Goal: Contribute content: Add original content to the website for others to see

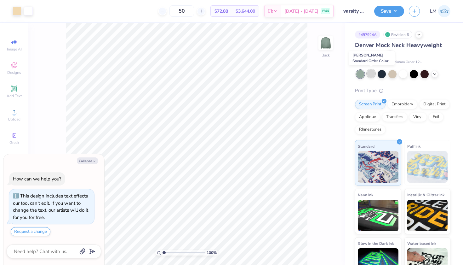
click at [370, 73] on div at bounding box center [371, 73] width 8 height 8
click at [394, 73] on div at bounding box center [392, 73] width 8 height 8
click at [95, 159] on button "Collapse" at bounding box center [87, 160] width 21 height 7
type textarea "x"
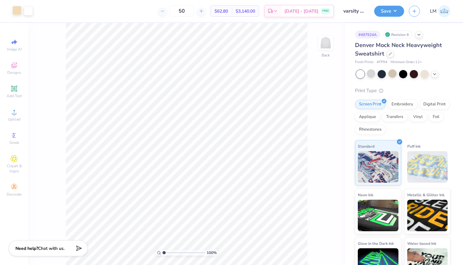
click at [16, 10] on div at bounding box center [17, 10] width 9 height 9
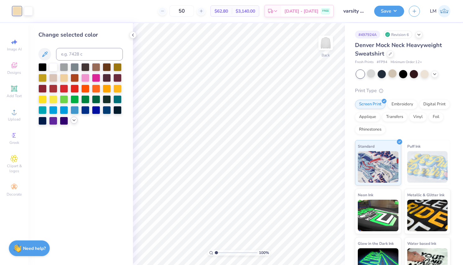
click at [74, 120] on icon at bounding box center [74, 120] width 5 height 5
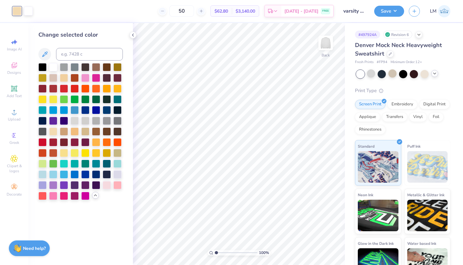
click at [436, 73] on icon at bounding box center [434, 73] width 5 height 5
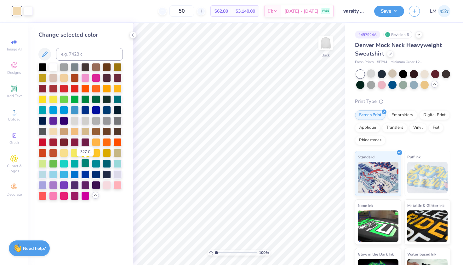
click at [86, 164] on div at bounding box center [85, 163] width 8 height 8
click at [85, 55] on input at bounding box center [89, 54] width 67 height 13
type input "sage green"
click at [44, 52] on icon at bounding box center [45, 54] width 8 height 8
click at [43, 54] on icon at bounding box center [44, 53] width 5 height 5
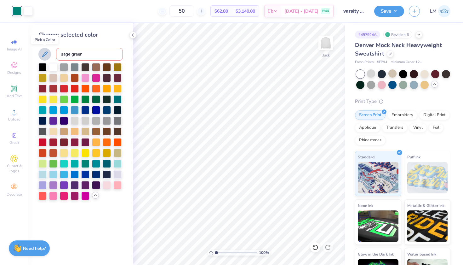
click at [43, 54] on icon at bounding box center [45, 54] width 8 height 8
click at [48, 55] on icon at bounding box center [45, 54] width 8 height 8
click at [16, 115] on icon at bounding box center [14, 112] width 8 height 8
click at [16, 110] on icon at bounding box center [14, 112] width 8 height 8
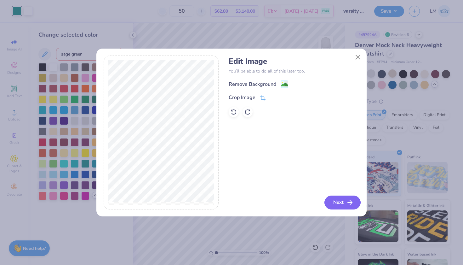
click at [345, 204] on button "Next" at bounding box center [342, 202] width 36 height 14
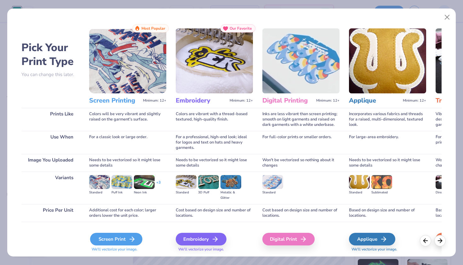
click at [98, 240] on div "Screen Print" at bounding box center [116, 238] width 52 height 13
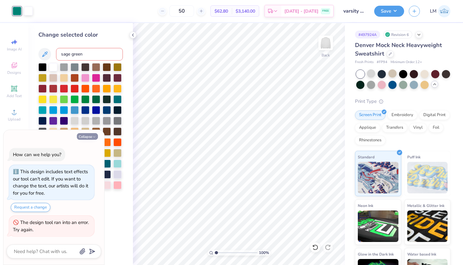
click at [92, 138] on button "Collapse" at bounding box center [87, 136] width 21 height 7
type textarea "x"
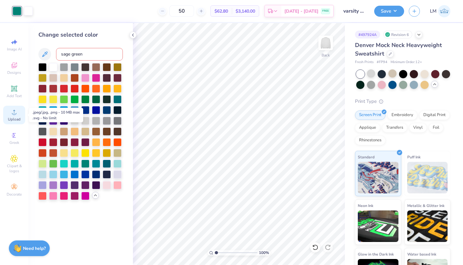
click at [15, 114] on icon at bounding box center [14, 112] width 4 height 4
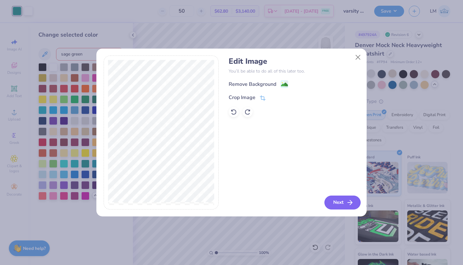
click at [345, 199] on button "Next" at bounding box center [342, 202] width 36 height 14
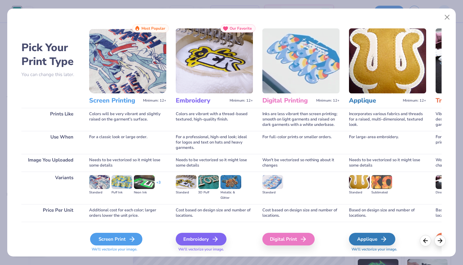
click at [124, 235] on div "Screen Print" at bounding box center [116, 238] width 52 height 13
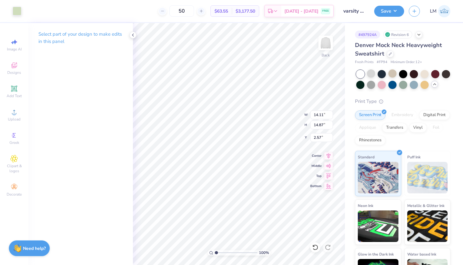
type input "3.60"
type input "3.79"
type input "13.64"
type input "7.34"
click at [16, 11] on div at bounding box center [17, 10] width 9 height 9
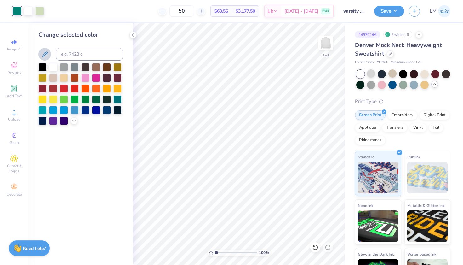
click at [44, 56] on icon at bounding box center [44, 53] width 5 height 5
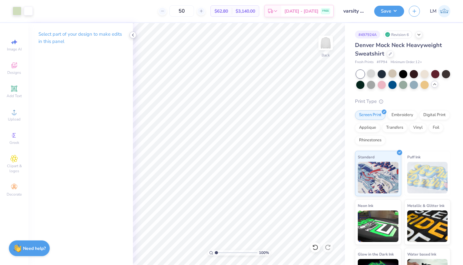
click at [134, 33] on icon at bounding box center [132, 34] width 5 height 5
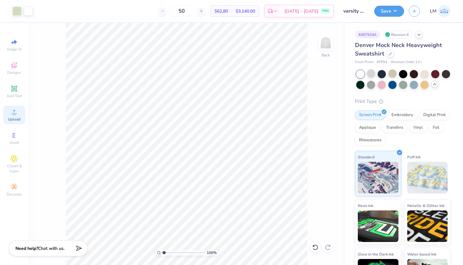
click at [16, 115] on icon at bounding box center [14, 112] width 8 height 8
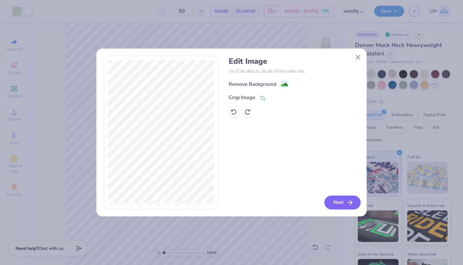
click at [343, 204] on button "Next" at bounding box center [342, 202] width 36 height 14
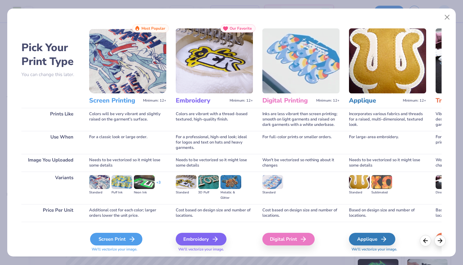
click at [121, 234] on div "Screen Print" at bounding box center [116, 238] width 52 height 13
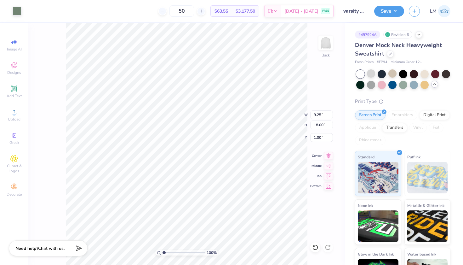
type input "4.68"
type input "9.10"
type input "2.44"
click at [16, 12] on div at bounding box center [17, 10] width 9 height 9
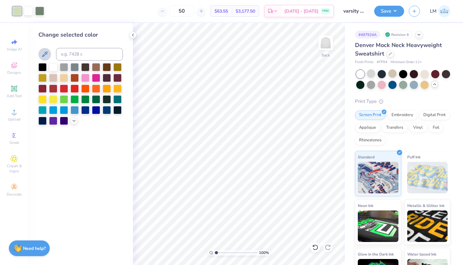
click at [44, 53] on icon at bounding box center [45, 54] width 8 height 8
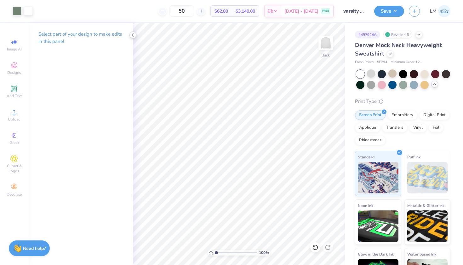
click at [133, 36] on icon at bounding box center [132, 34] width 5 height 5
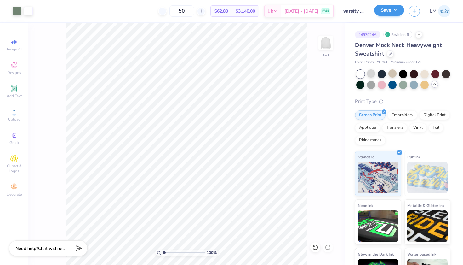
click at [398, 10] on button "Save" at bounding box center [389, 10] width 30 height 11
click at [396, 14] on button "Save" at bounding box center [389, 10] width 30 height 11
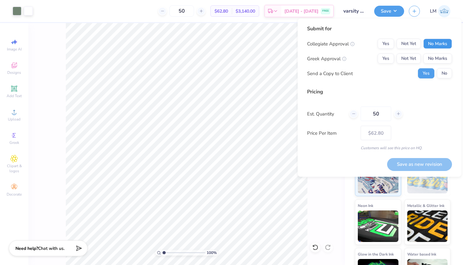
click at [439, 44] on button "No Marks" at bounding box center [437, 44] width 29 height 10
click at [392, 58] on button "Yes" at bounding box center [386, 59] width 16 height 10
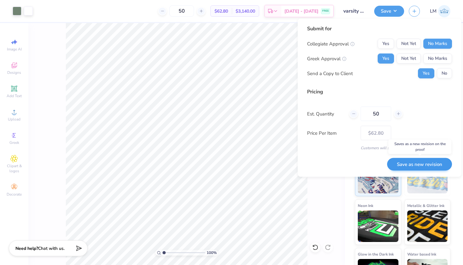
click at [421, 163] on button "Save as new revision" at bounding box center [419, 164] width 65 height 13
type input "$62.80"
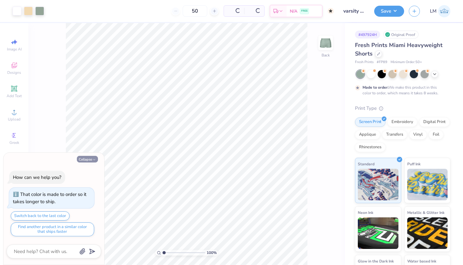
click at [91, 159] on button "Collapse" at bounding box center [87, 159] width 21 height 7
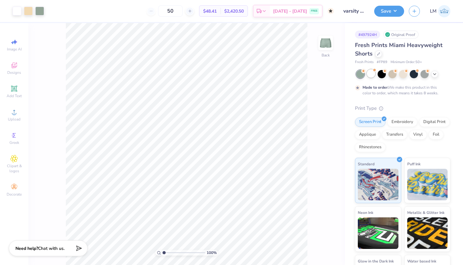
click at [370, 73] on div at bounding box center [371, 73] width 8 height 8
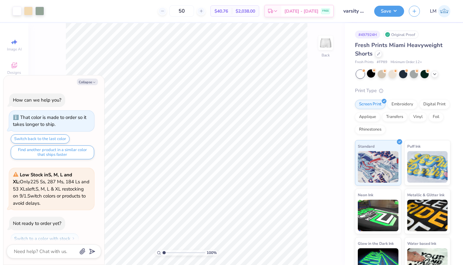
scroll to position [151, 0]
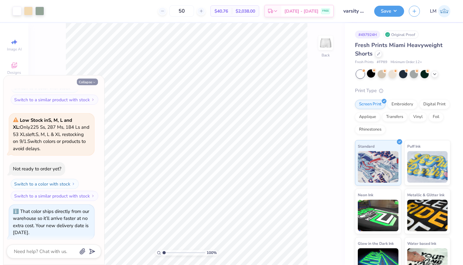
click at [92, 81] on button "Collapse" at bounding box center [87, 81] width 21 height 7
type textarea "x"
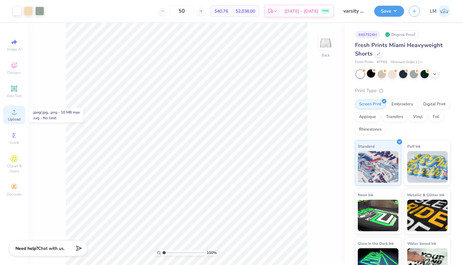
click at [20, 112] on div "Upload" at bounding box center [14, 115] width 22 height 19
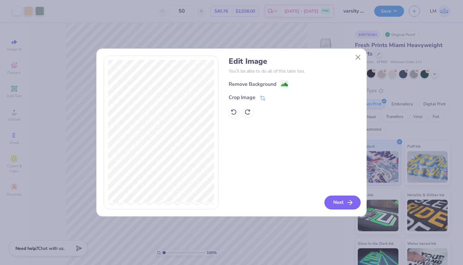
click at [345, 201] on button "Next" at bounding box center [342, 202] width 36 height 14
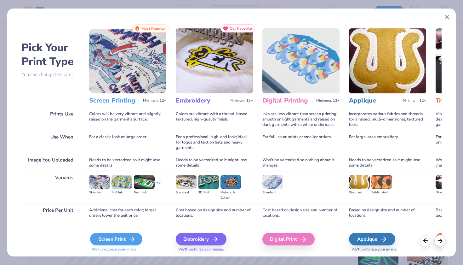
click at [122, 240] on div "Screen Print" at bounding box center [116, 238] width 52 height 13
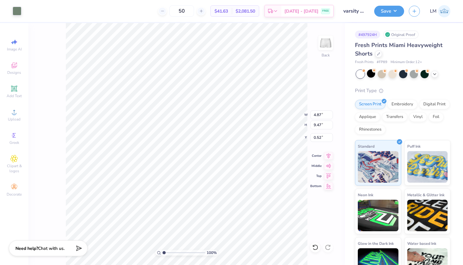
type input "2.40"
type input "4.66"
type input "1.56"
click at [40, 11] on div at bounding box center [39, 10] width 9 height 9
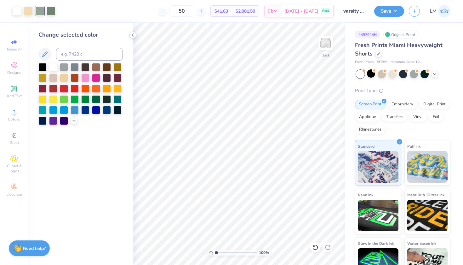
click at [132, 34] on icon at bounding box center [132, 34] width 5 height 5
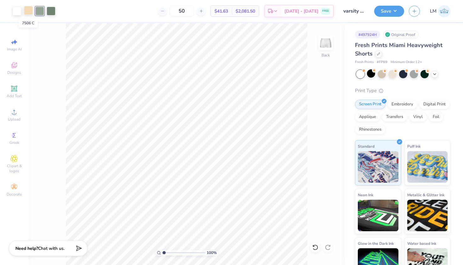
click at [27, 12] on div at bounding box center [28, 10] width 9 height 9
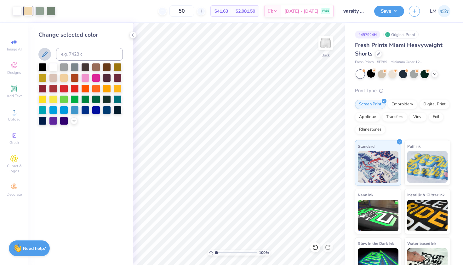
click at [45, 55] on icon at bounding box center [44, 53] width 5 height 5
click at [39, 9] on div at bounding box center [39, 10] width 9 height 9
click at [43, 53] on icon at bounding box center [45, 54] width 8 height 8
click at [134, 36] on icon at bounding box center [132, 34] width 5 height 5
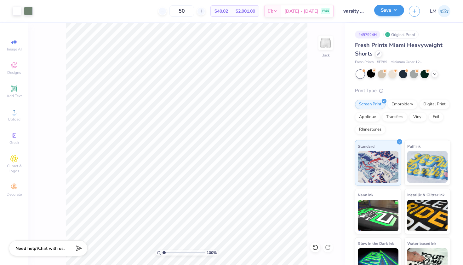
click at [401, 12] on button "Save" at bounding box center [389, 10] width 30 height 11
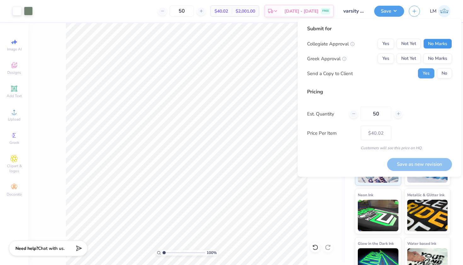
click at [441, 44] on button "No Marks" at bounding box center [437, 44] width 29 height 10
click at [410, 59] on button "Not Yet" at bounding box center [409, 59] width 24 height 10
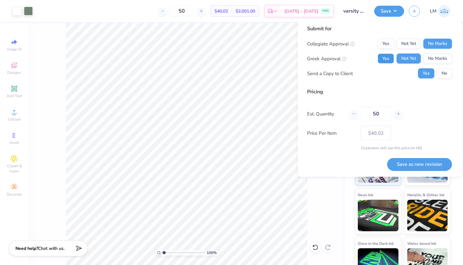
click at [385, 57] on button "Yes" at bounding box center [386, 59] width 16 height 10
click at [413, 165] on button "Save as new revision" at bounding box center [419, 164] width 65 height 13
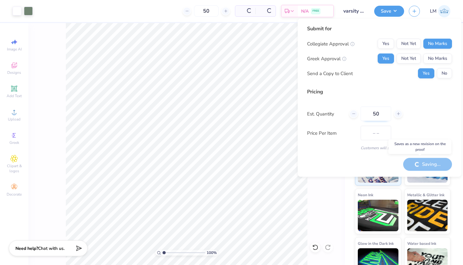
type input "$40.02"
